Goal: Find specific page/section: Find specific page/section

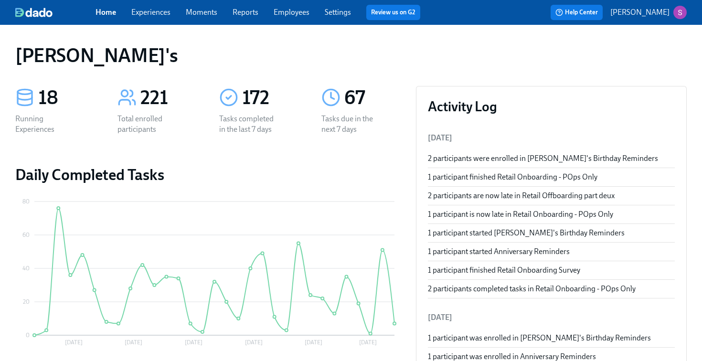
click at [301, 13] on link "Employees" at bounding box center [292, 12] width 36 height 9
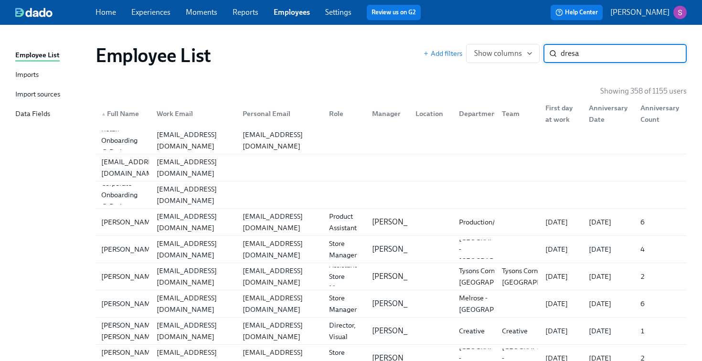
type input "dresa"
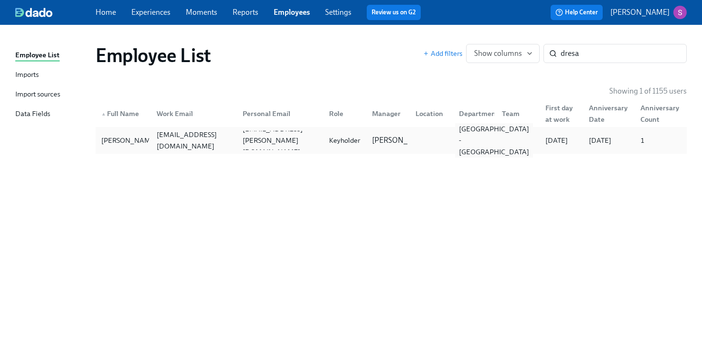
click at [459, 136] on div "[GEOGRAPHIC_DATA] - [GEOGRAPHIC_DATA]" at bounding box center [494, 140] width 78 height 34
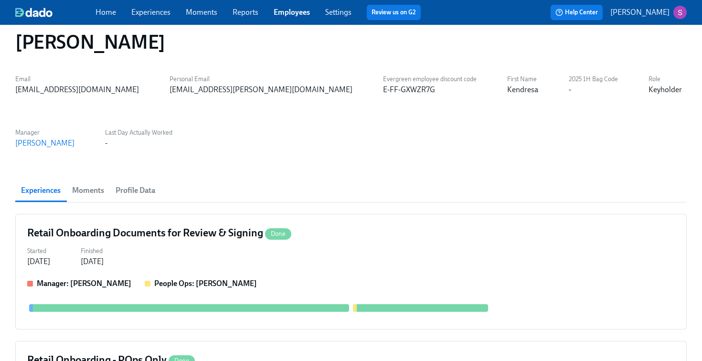
scroll to position [18, 0]
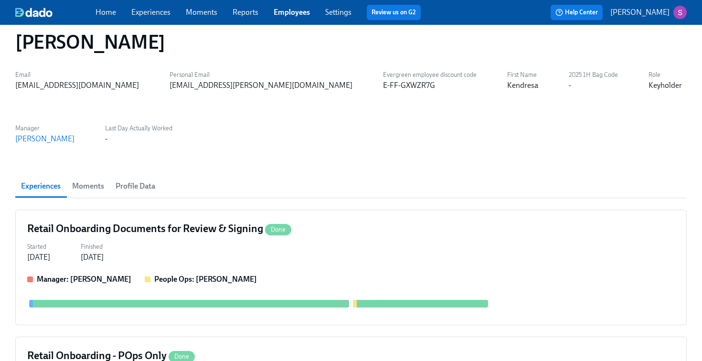
click at [148, 186] on span "Profile Data" at bounding box center [136, 186] width 40 height 13
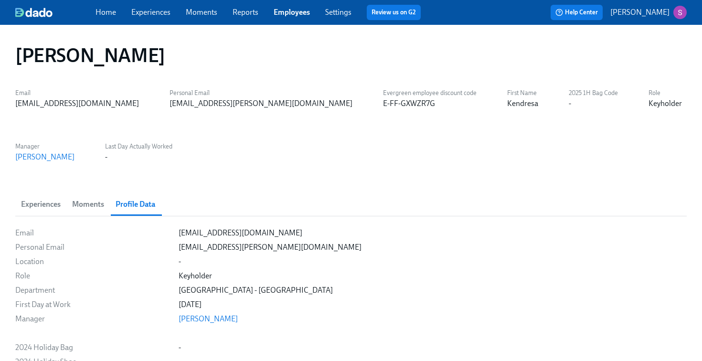
click at [89, 205] on span "Moments" at bounding box center [88, 204] width 32 height 13
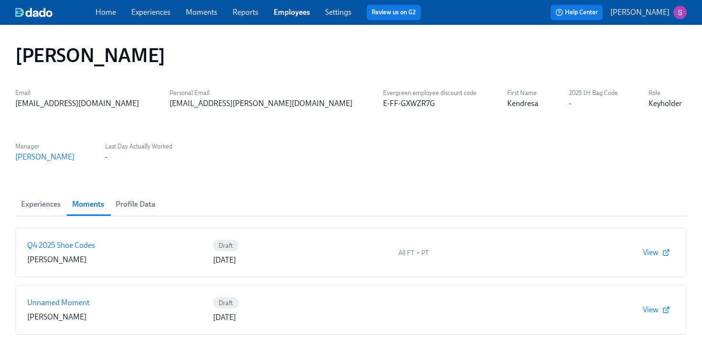
click at [43, 204] on span "Experiences" at bounding box center [41, 204] width 40 height 13
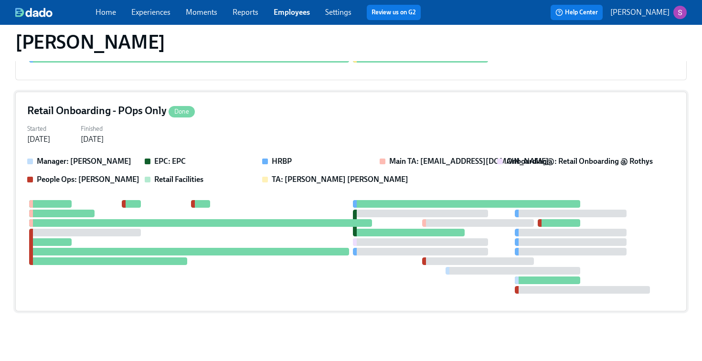
scroll to position [263, 0]
click at [287, 126] on div "Started [DATE] Finished [DATE]" at bounding box center [351, 133] width 648 height 23
